Goal: Information Seeking & Learning: Learn about a topic

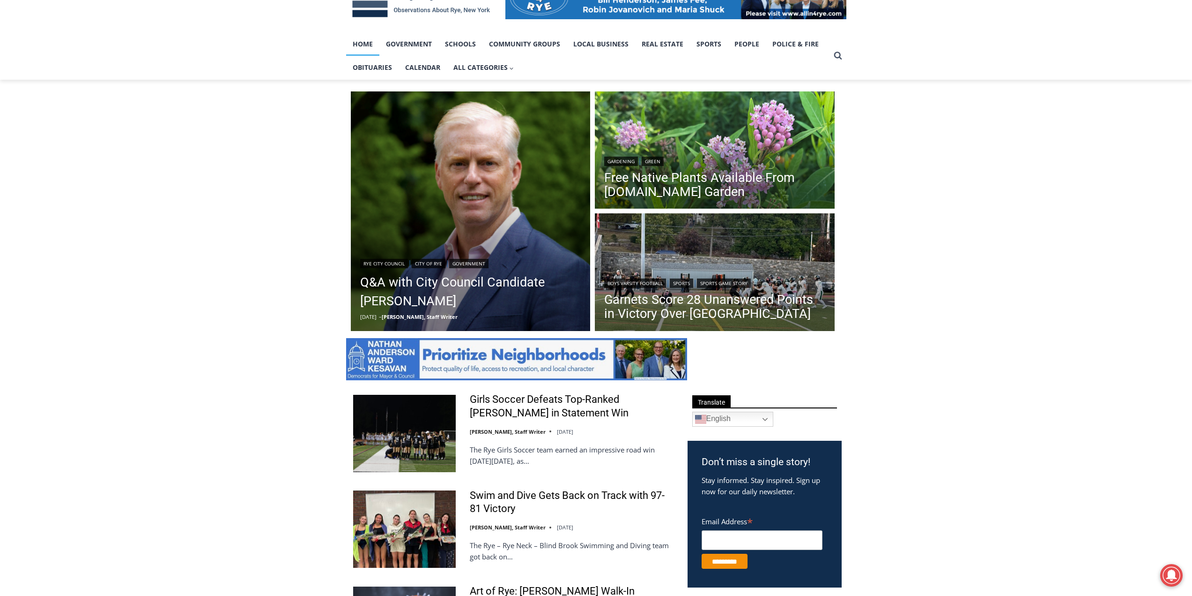
scroll to position [187, 0]
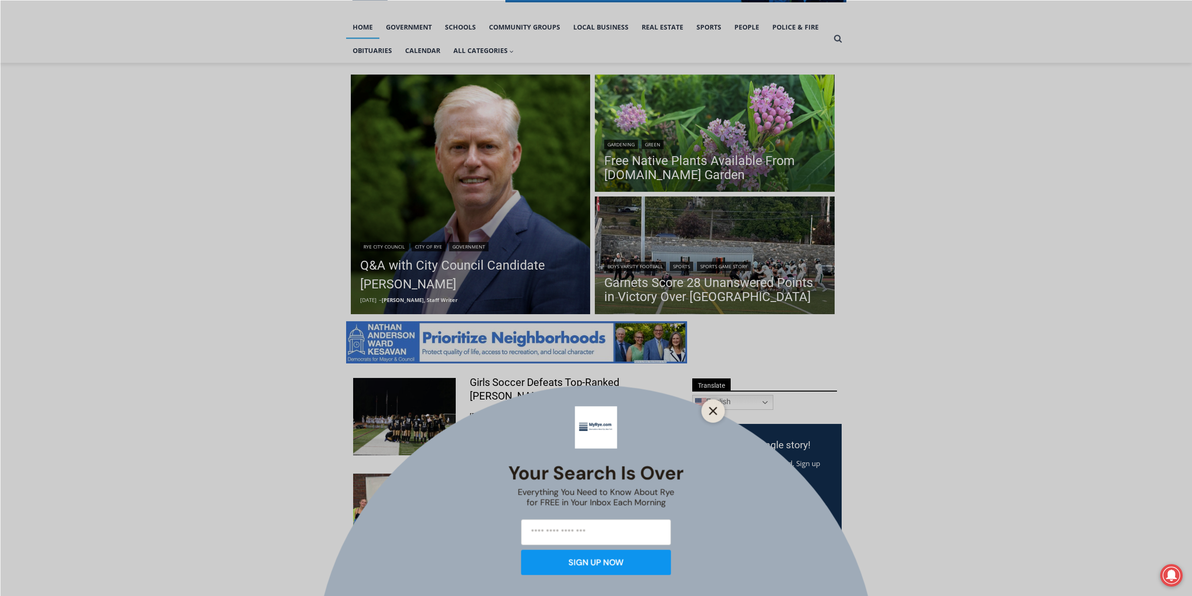
click at [718, 412] on button "Close" at bounding box center [713, 410] width 13 height 13
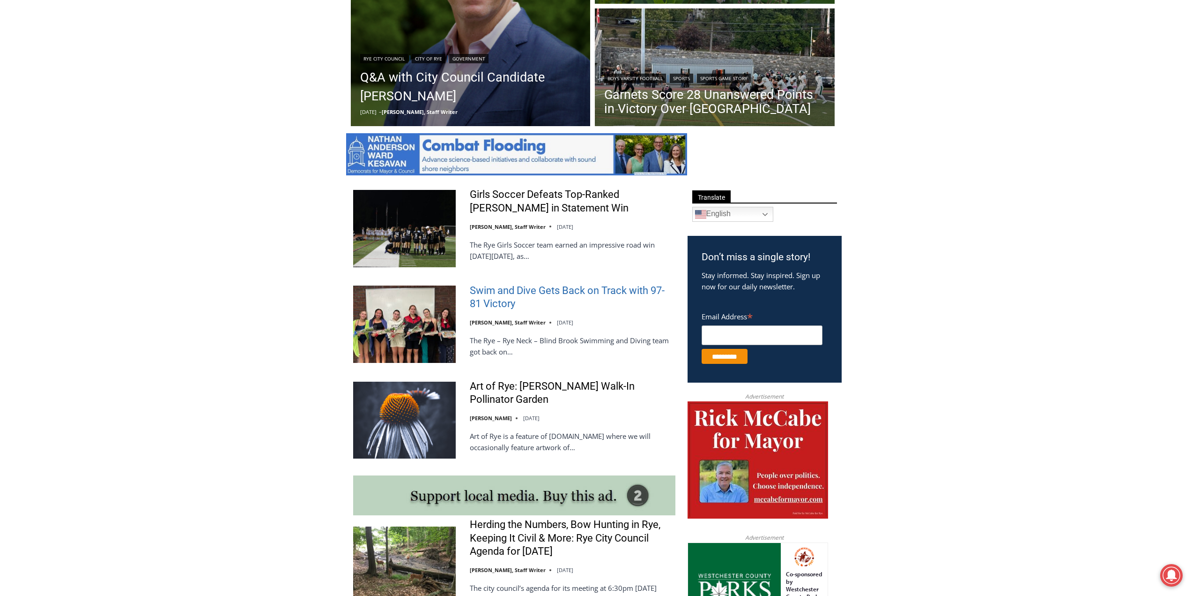
scroll to position [375, 0]
click at [540, 208] on link "Girls Soccer Defeats Top-Ranked [PERSON_NAME] in Statement Win" at bounding box center [573, 201] width 206 height 27
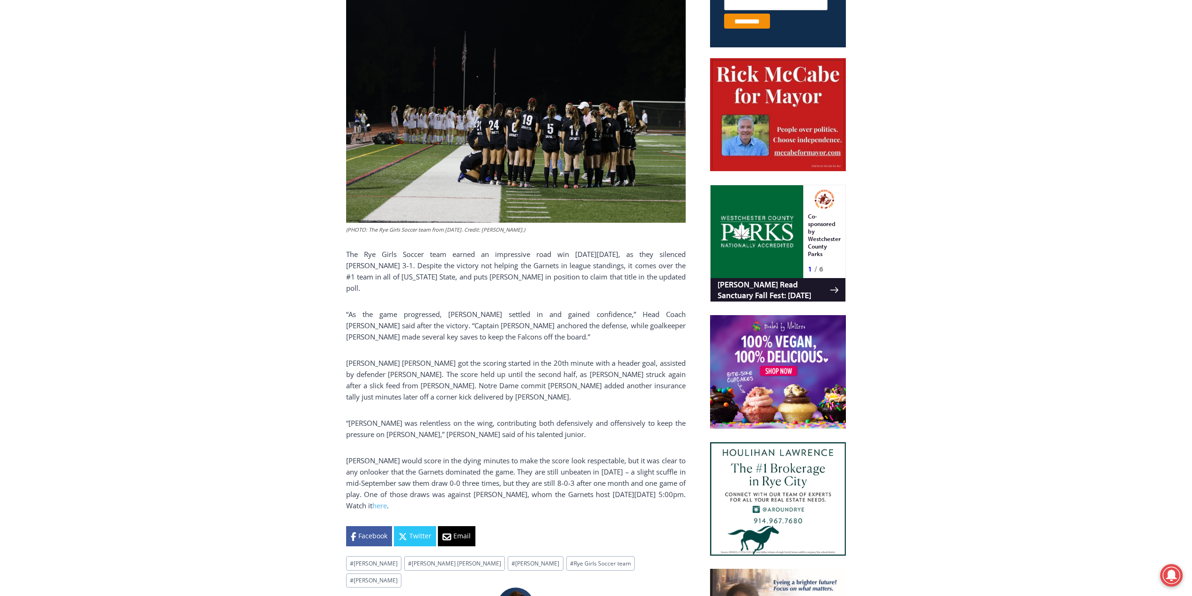
scroll to position [497, 0]
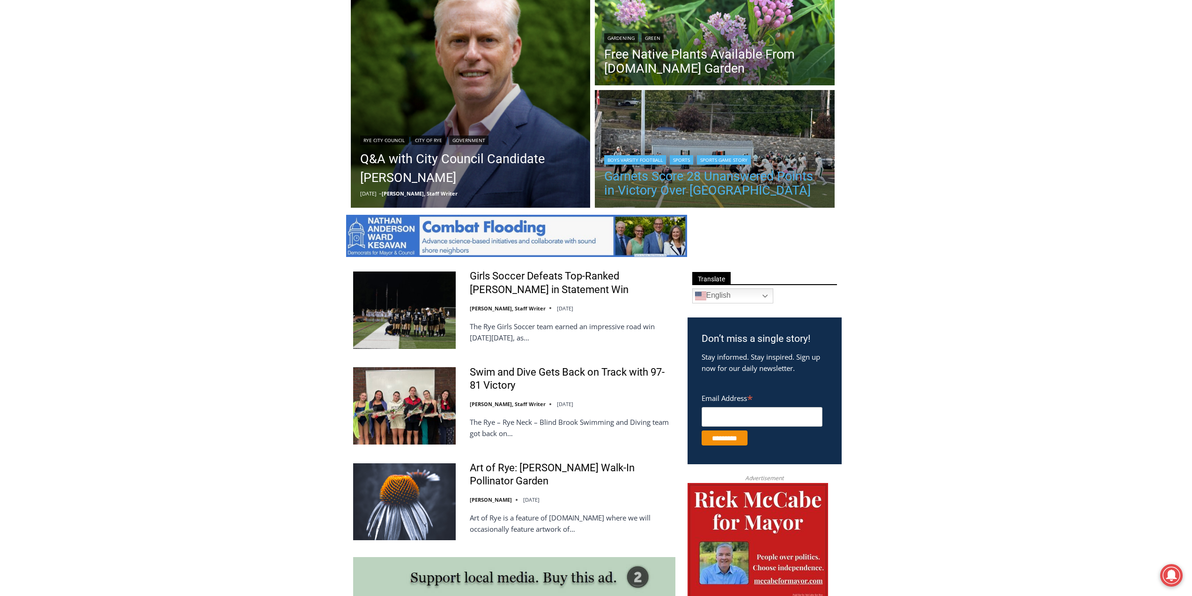
scroll to position [281, 0]
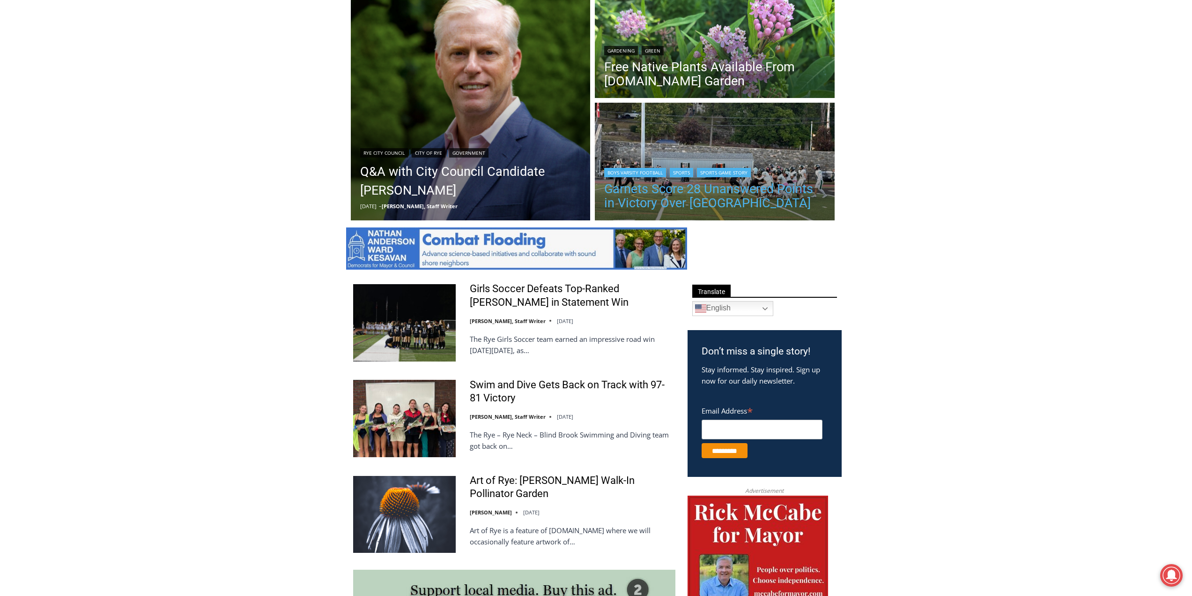
click at [734, 191] on link "Garnets Score 28 Unanswered Points in Victory Over Yorktown" at bounding box center [714, 196] width 221 height 28
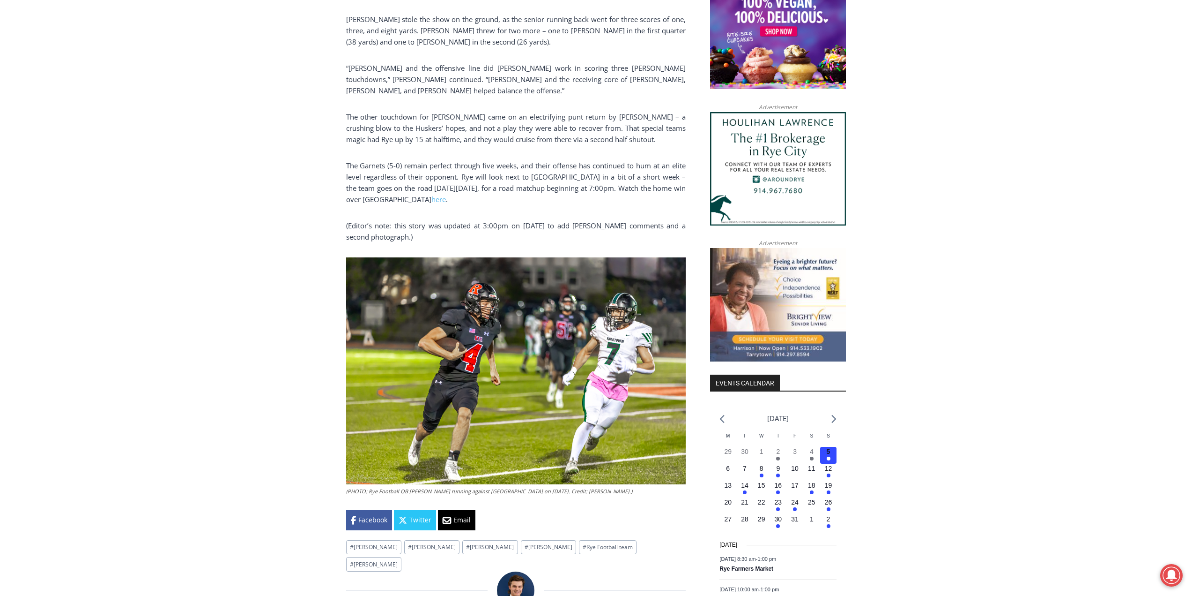
scroll to position [780, 0]
